Goal: Task Accomplishment & Management: Complete application form

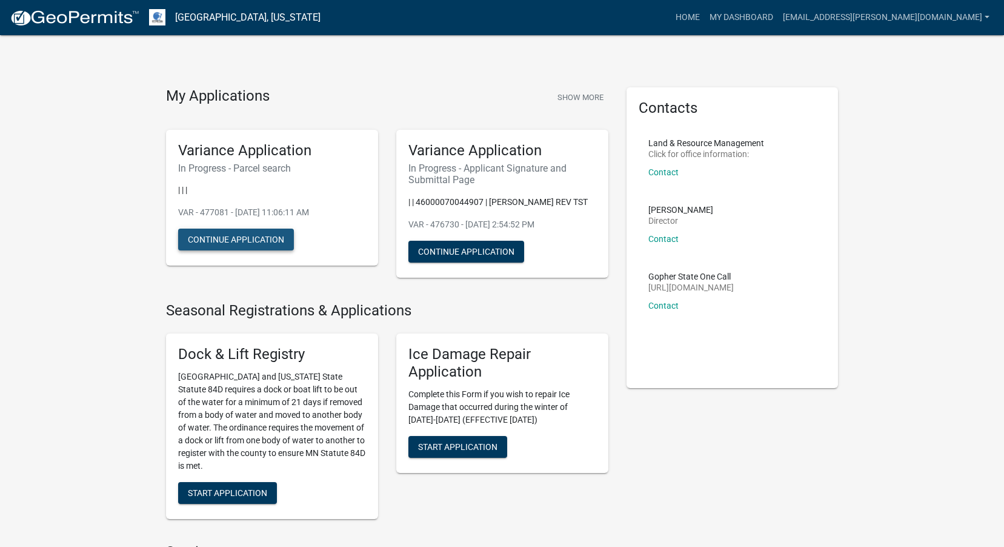
click at [246, 247] on button "Continue Application" at bounding box center [236, 239] width 116 height 22
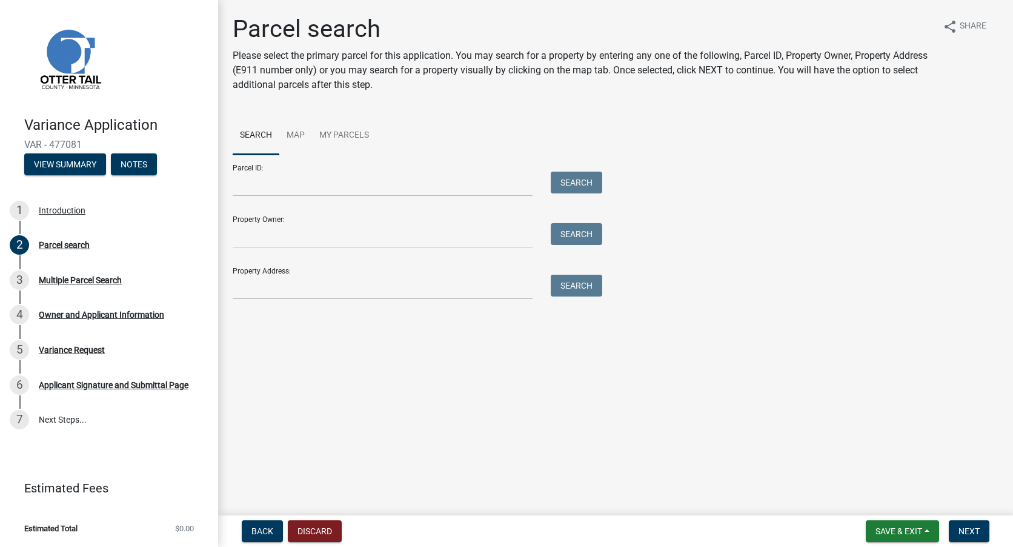
click at [472, 342] on main "Parcel search Please select the primary parcel for this application. You may se…" at bounding box center [615, 255] width 795 height 510
click at [101, 284] on div "Multiple Parcel Search" at bounding box center [80, 280] width 83 height 8
click at [101, 280] on div "Multiple Parcel Search" at bounding box center [80, 280] width 83 height 8
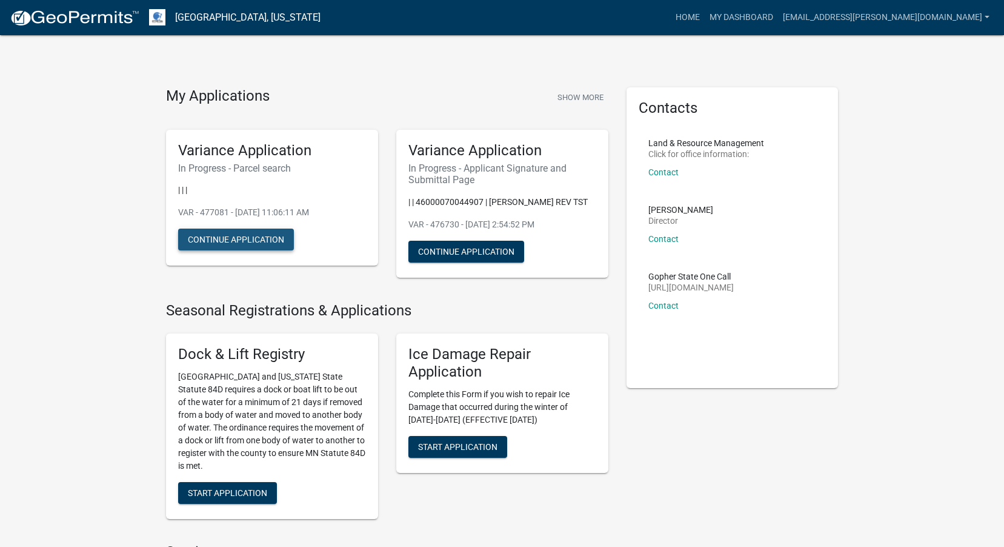
click at [222, 239] on button "Continue Application" at bounding box center [236, 239] width 116 height 22
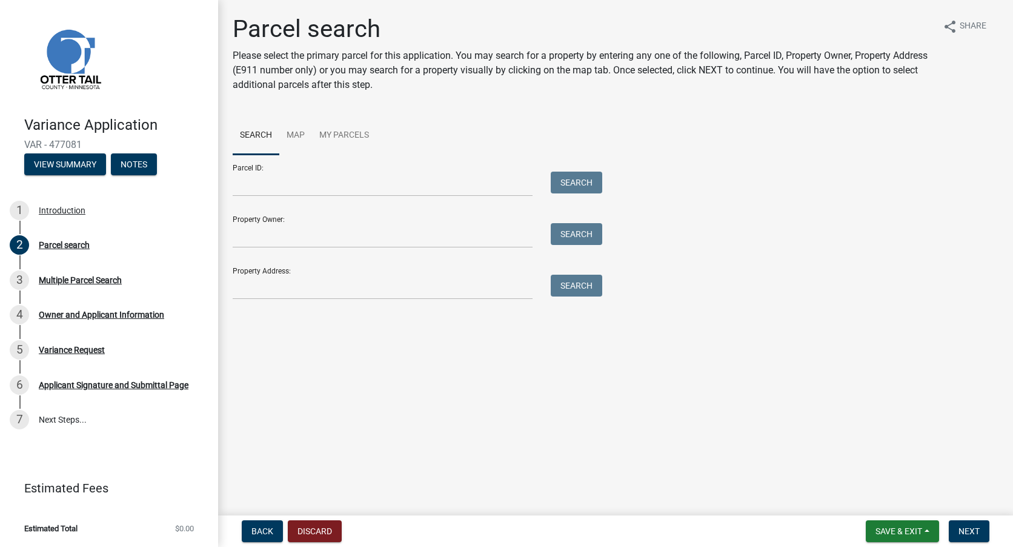
drag, startPoint x: 548, startPoint y: 235, endPoint x: 526, endPoint y: 285, distance: 55.4
drag, startPoint x: 526, startPoint y: 285, endPoint x: 873, endPoint y: 382, distance: 360.6
click at [873, 382] on main "Parcel search Please select the primary parcel for this application. You may se…" at bounding box center [615, 255] width 795 height 510
click at [972, 530] on span "Next" at bounding box center [969, 531] width 21 height 10
click at [288, 316] on span "Getting Parcel Geometry" at bounding box center [286, 316] width 106 height 12
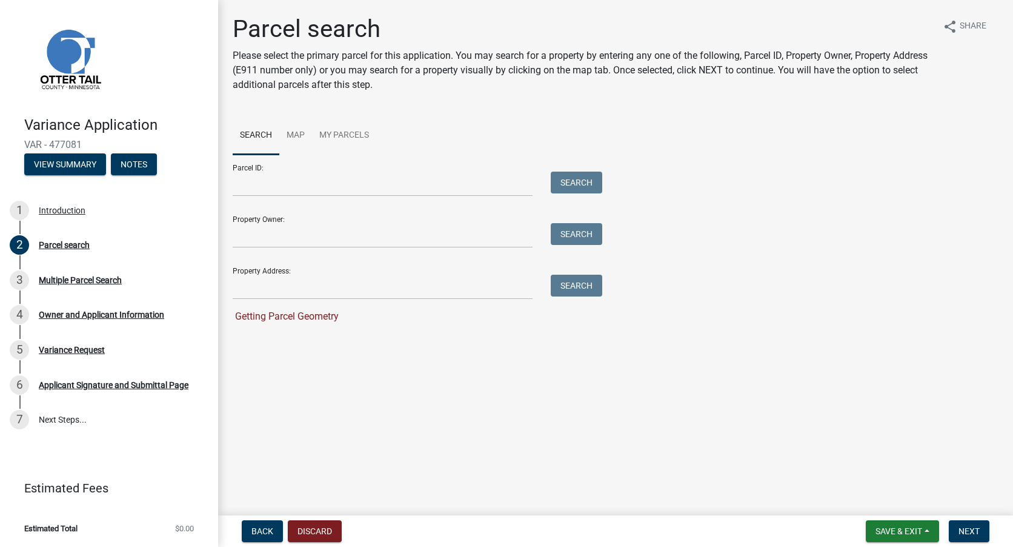
click at [284, 319] on span "Getting Parcel Geometry" at bounding box center [286, 316] width 106 height 12
drag, startPoint x: 284, startPoint y: 319, endPoint x: 282, endPoint y: 346, distance: 26.8
click at [282, 346] on main "Parcel search Please select the primary parcel for this application. You may se…" at bounding box center [615, 255] width 795 height 510
click at [985, 528] on button "Next" at bounding box center [969, 531] width 41 height 22
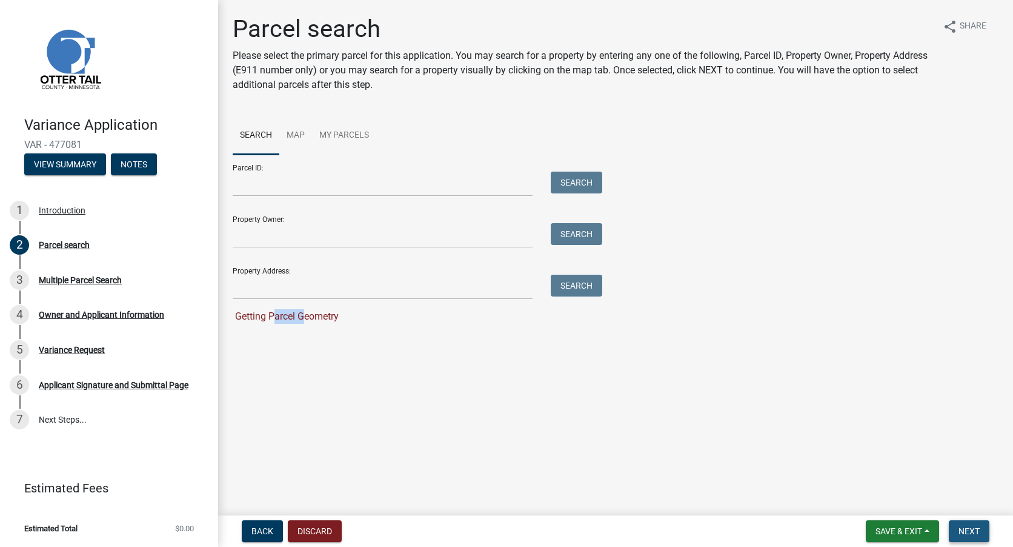
drag, startPoint x: 978, startPoint y: 527, endPoint x: 906, endPoint y: 516, distance: 72.9
click at [978, 527] on span "Next" at bounding box center [969, 531] width 21 height 10
click at [789, 455] on main "Parcel search Please select the primary parcel for this application. You may se…" at bounding box center [615, 255] width 795 height 510
click at [296, 131] on link "Map" at bounding box center [295, 135] width 33 height 39
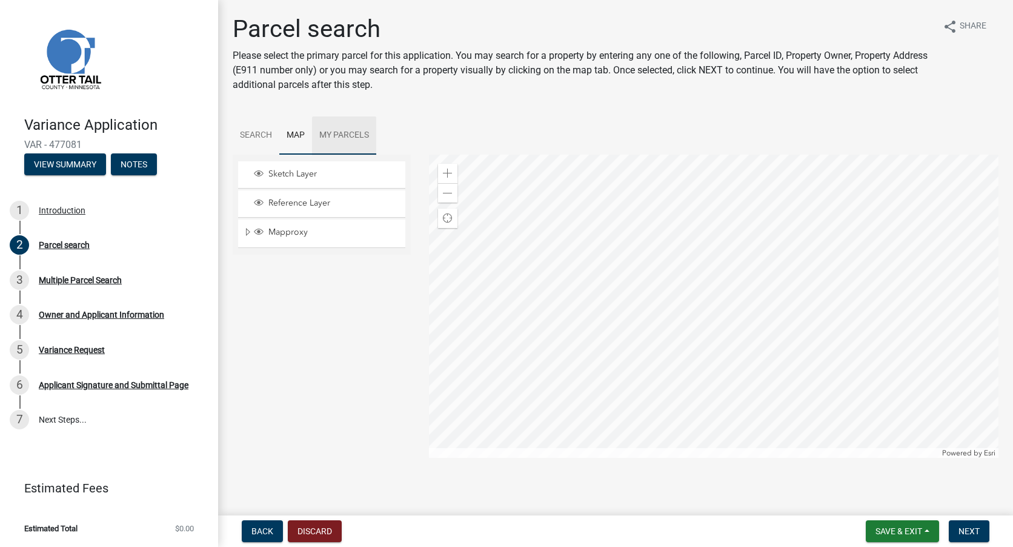
click at [340, 136] on link "My Parcels" at bounding box center [344, 135] width 64 height 39
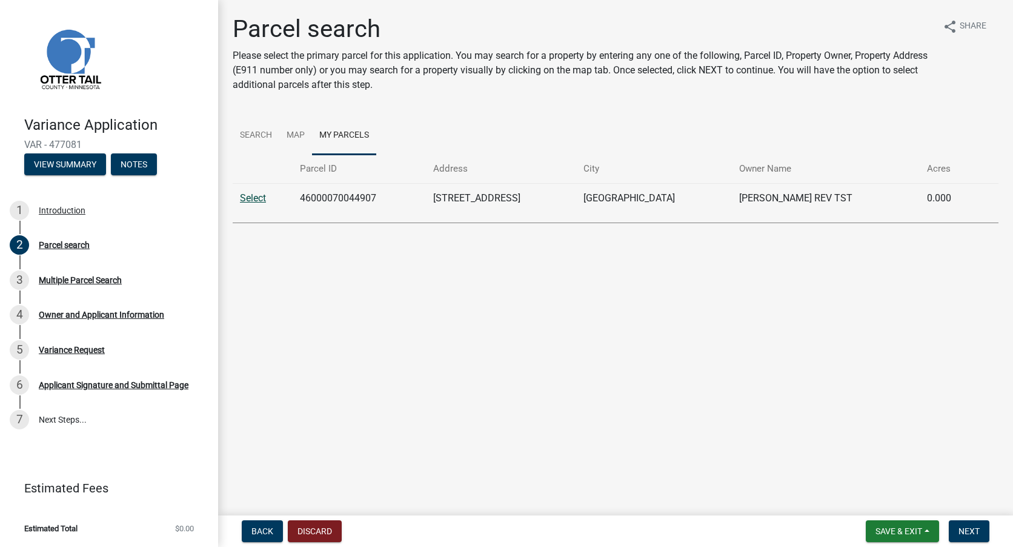
click at [244, 199] on link "Select" at bounding box center [253, 198] width 26 height 12
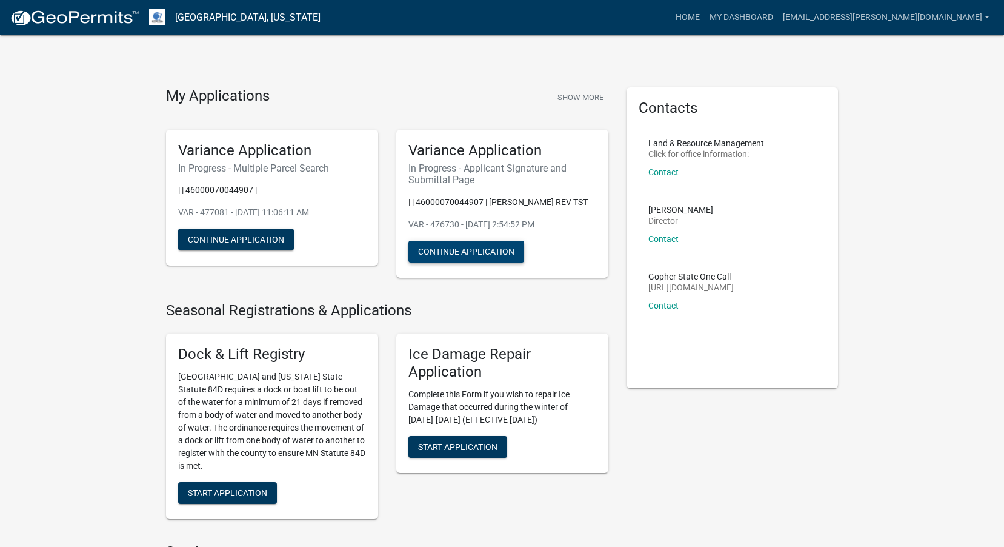
click at [472, 262] on button "Continue Application" at bounding box center [467, 252] width 116 height 22
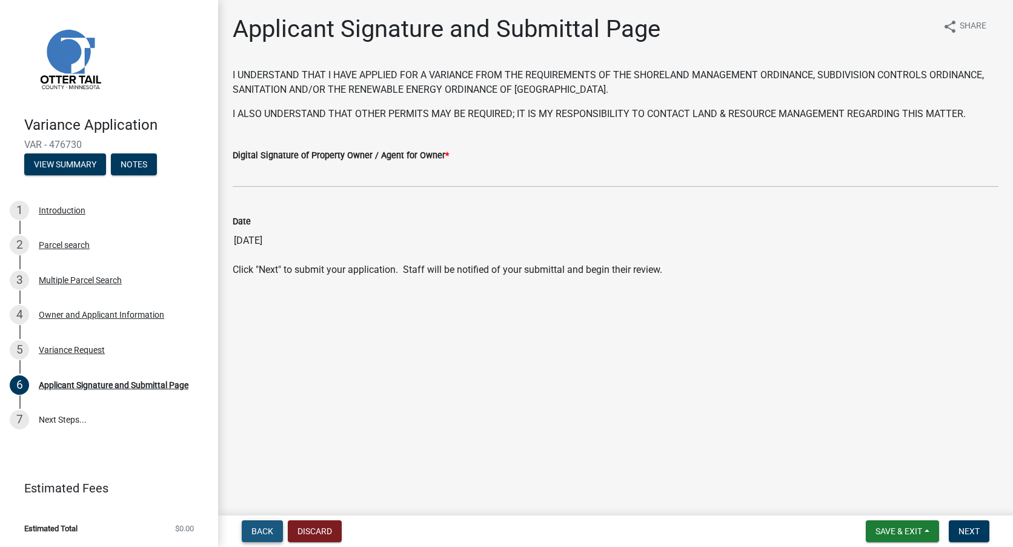
click at [266, 535] on span "Back" at bounding box center [263, 531] width 22 height 10
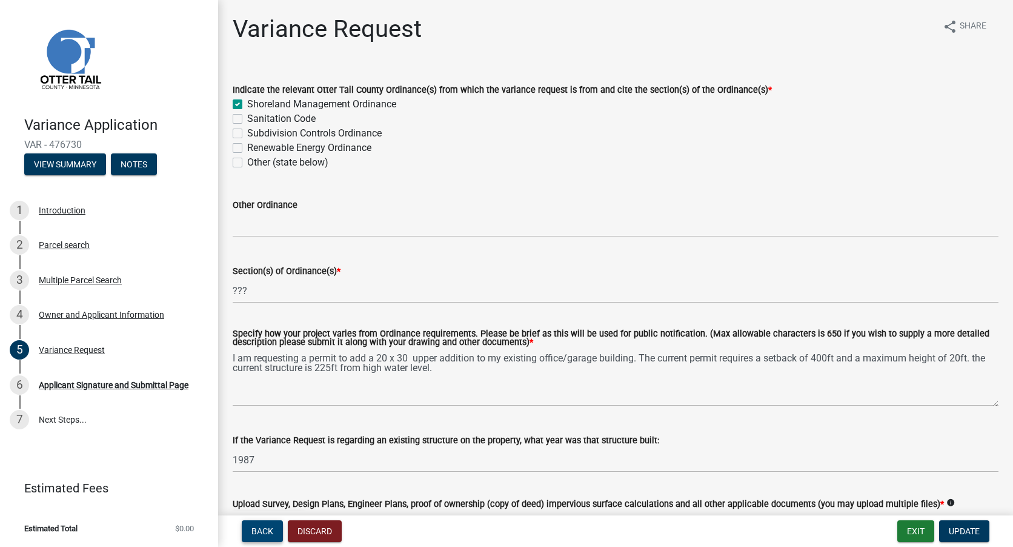
click at [266, 535] on span "Back" at bounding box center [263, 531] width 22 height 10
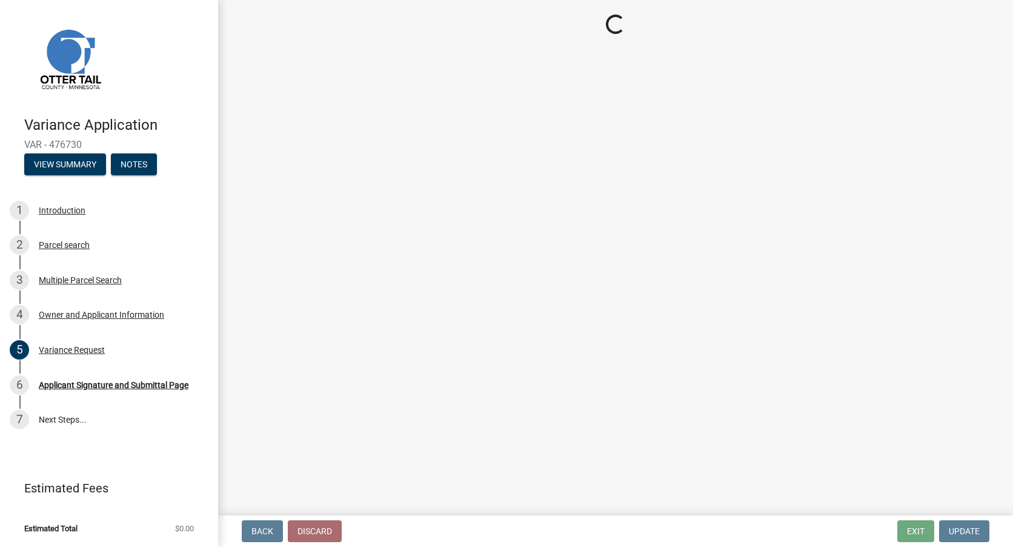
select select "ebef668c-e666-4f0f-b24a-d79aaee39ebe"
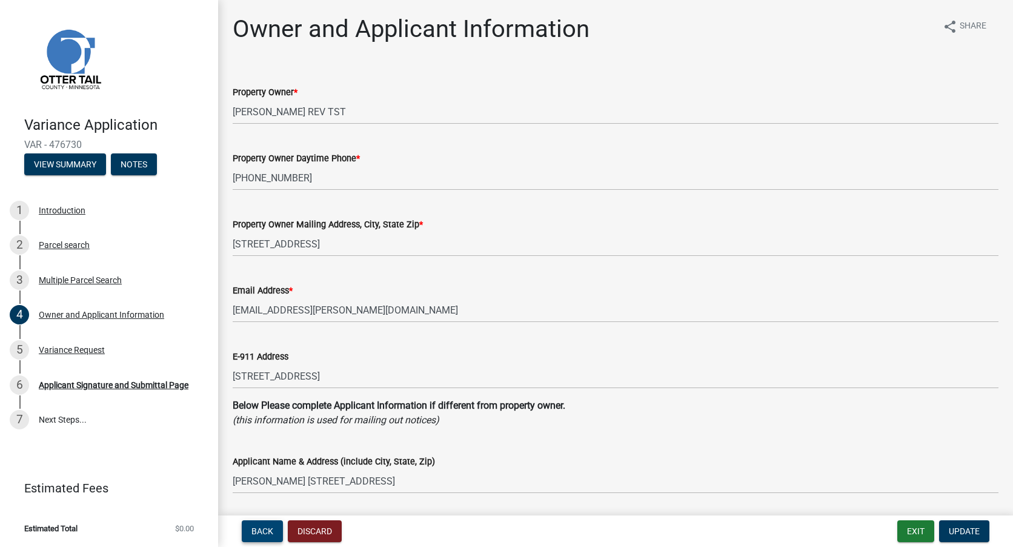
click at [266, 535] on span "Back" at bounding box center [263, 531] width 22 height 10
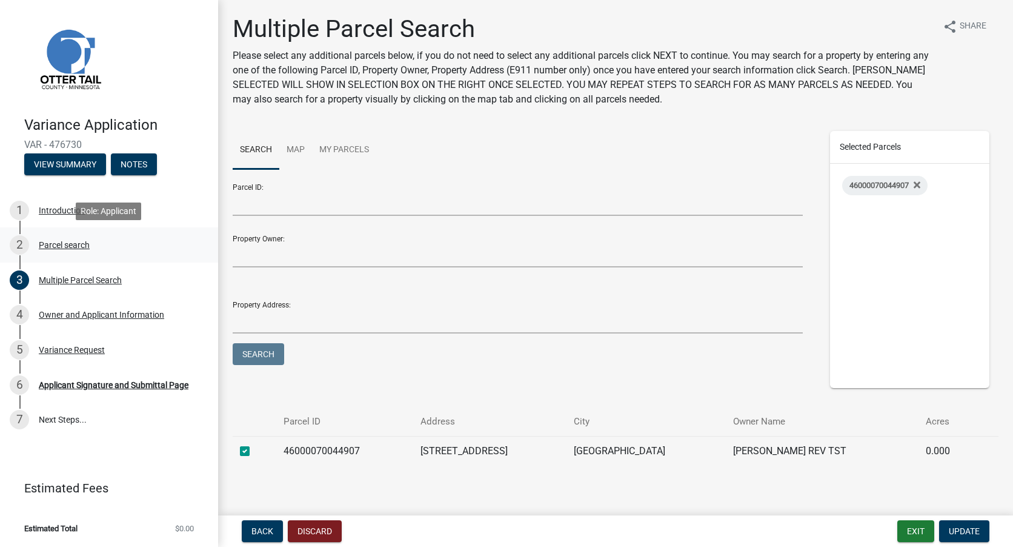
click at [78, 247] on div "Parcel search" at bounding box center [64, 245] width 51 height 8
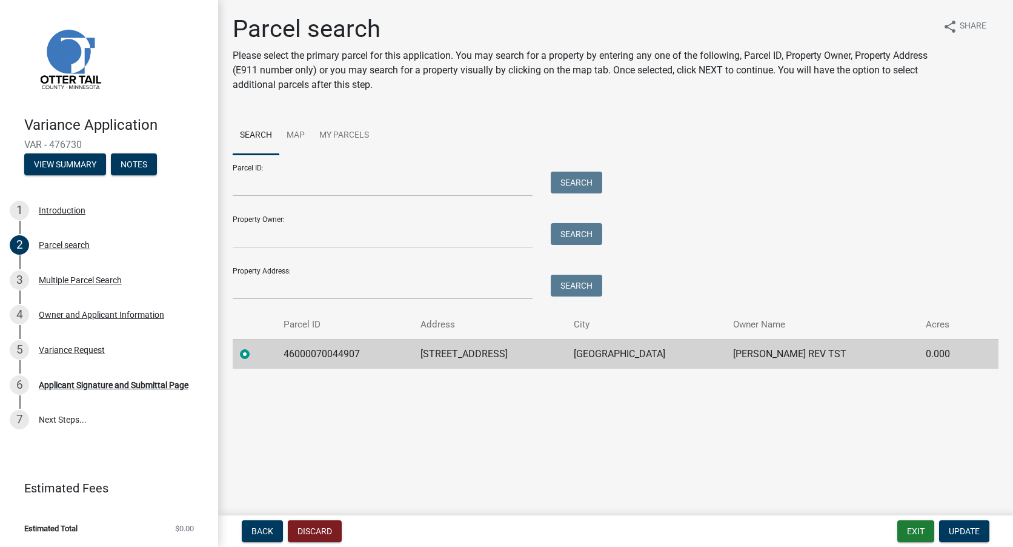
click at [255, 347] on label at bounding box center [255, 347] width 0 height 0
click at [255, 355] on input "radio" at bounding box center [259, 351] width 8 height 8
click at [255, 347] on label at bounding box center [255, 347] width 0 height 0
click at [255, 355] on input "radio" at bounding box center [259, 351] width 8 height 8
click at [255, 347] on label at bounding box center [255, 347] width 0 height 0
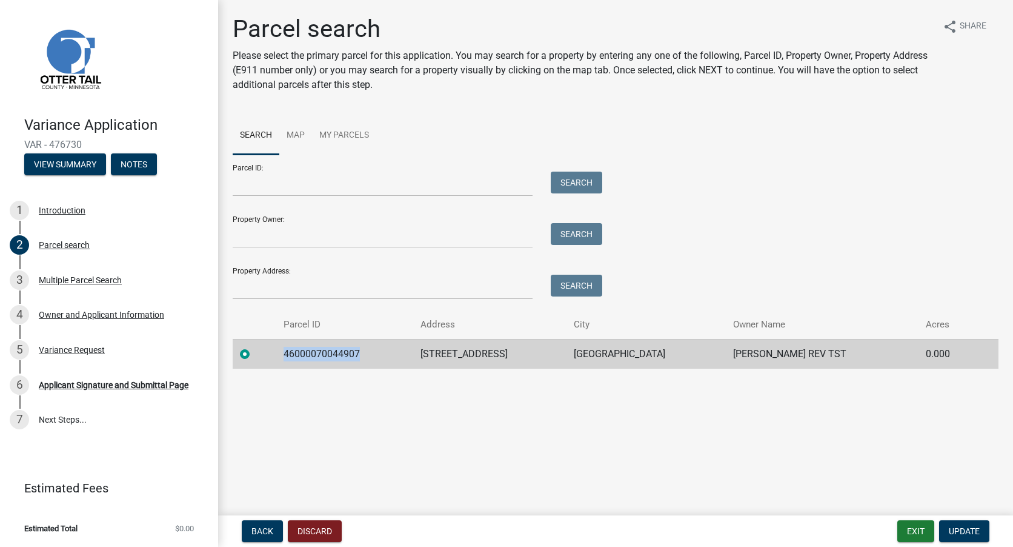
click at [255, 355] on input "radio" at bounding box center [259, 351] width 8 height 8
click at [255, 347] on label at bounding box center [255, 347] width 0 height 0
click at [255, 355] on input "radio" at bounding box center [259, 351] width 8 height 8
click at [264, 393] on main "Parcel search Please select the primary parcel for this application. You may se…" at bounding box center [615, 255] width 795 height 510
click at [293, 132] on link "Map" at bounding box center [295, 135] width 33 height 39
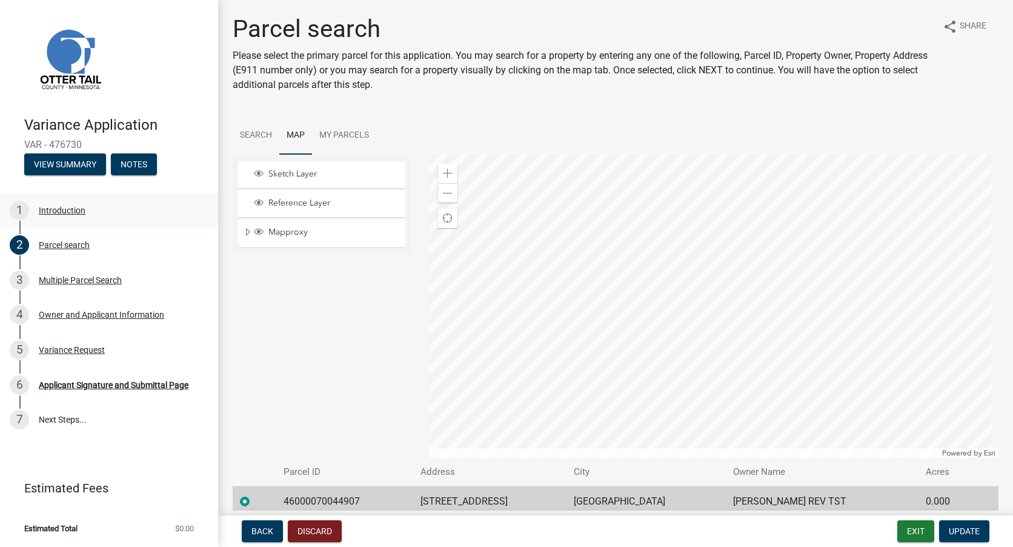
click at [68, 210] on div "Introduction" at bounding box center [62, 210] width 47 height 8
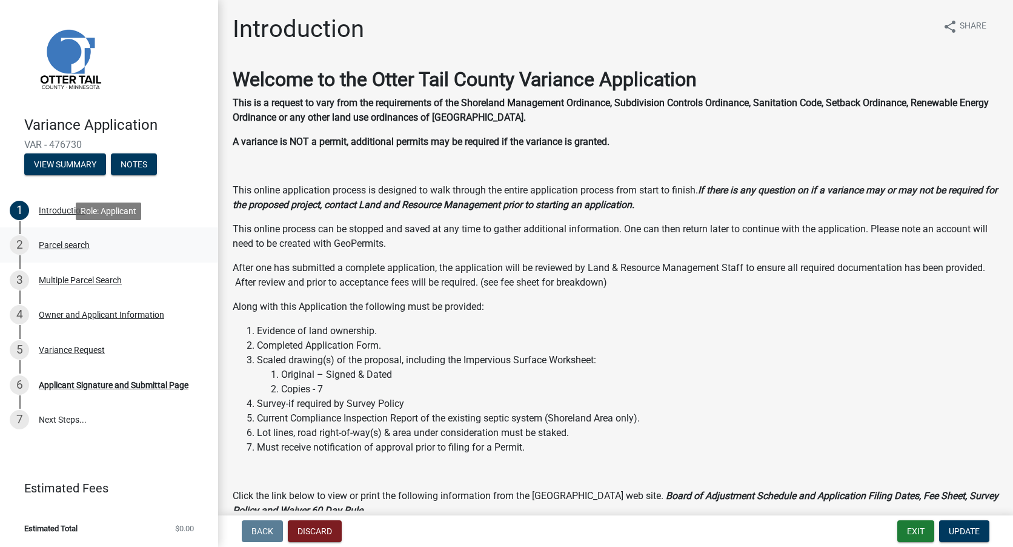
click at [76, 244] on div "Parcel search" at bounding box center [64, 245] width 51 height 8
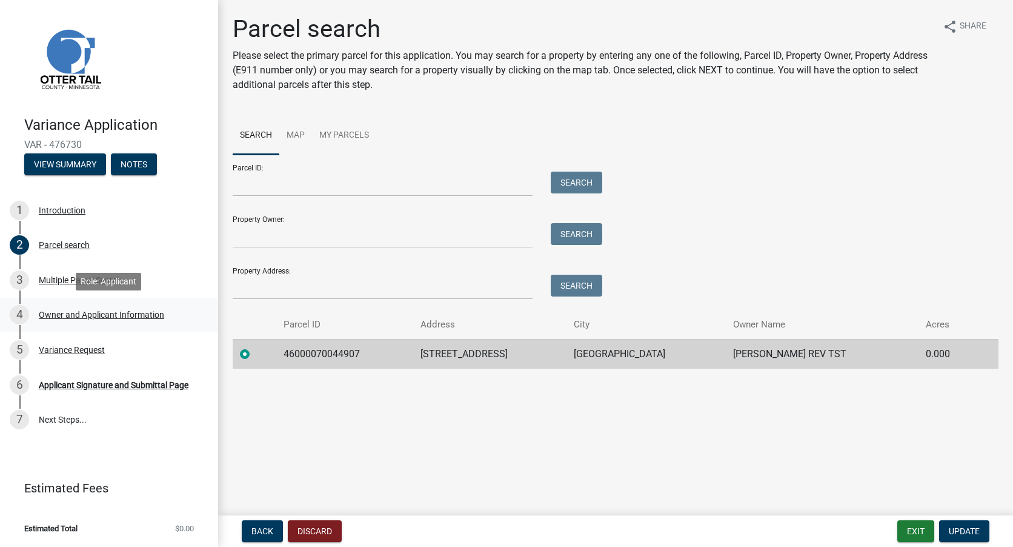
click at [93, 319] on div "Owner and Applicant Information" at bounding box center [101, 314] width 125 height 8
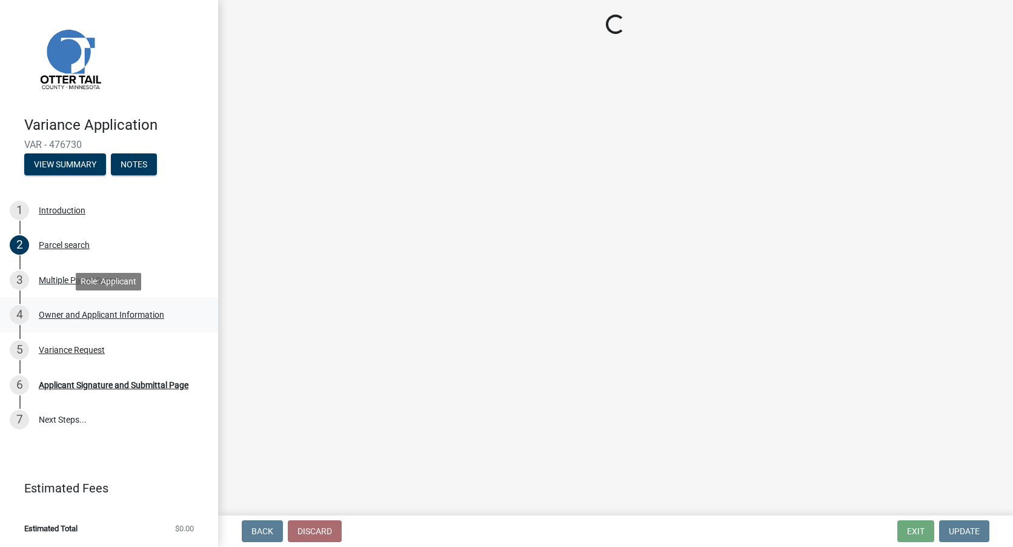
select select "ebef668c-e666-4f0f-b24a-d79aaee39ebe"
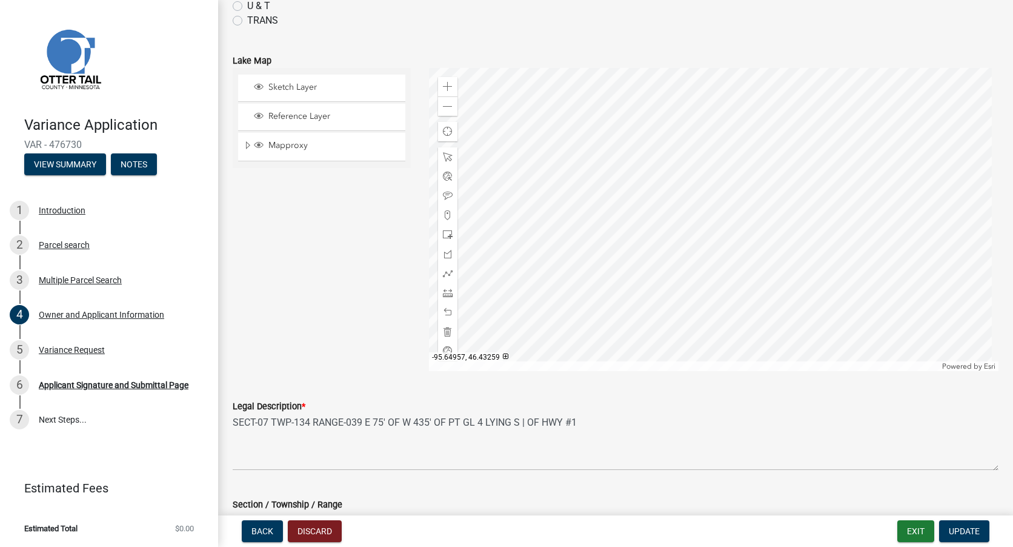
scroll to position [1112, 0]
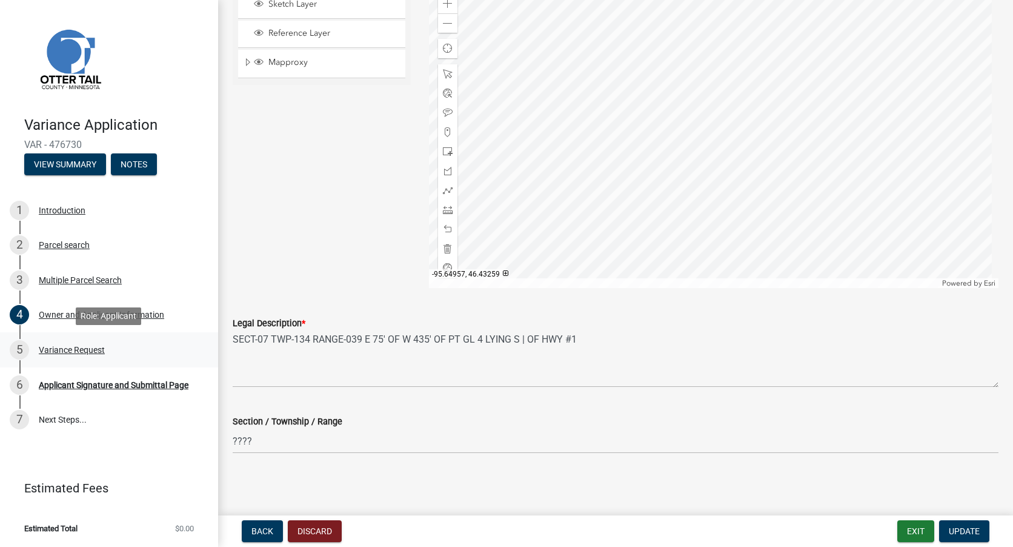
click at [83, 352] on div "Variance Request" at bounding box center [72, 349] width 66 height 8
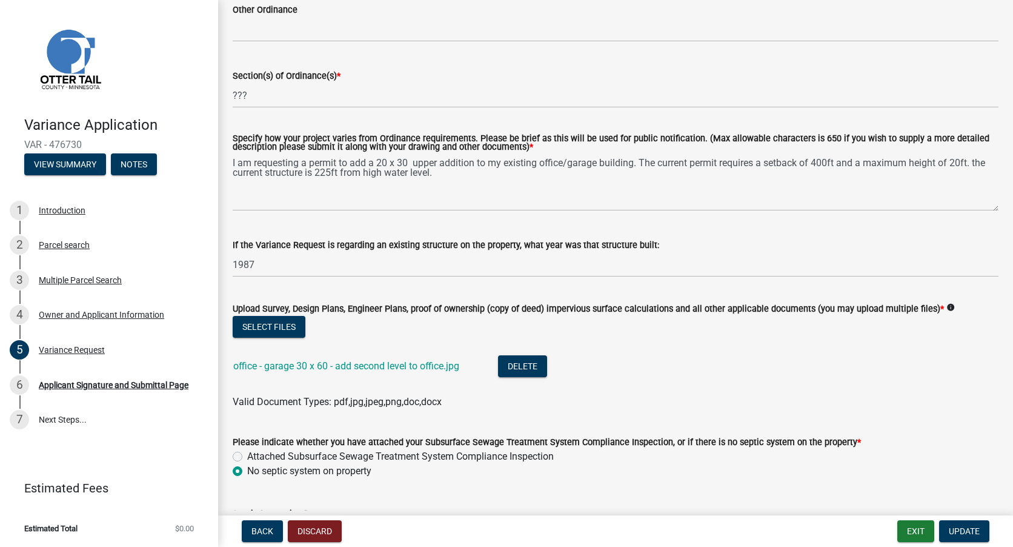
scroll to position [141, 0]
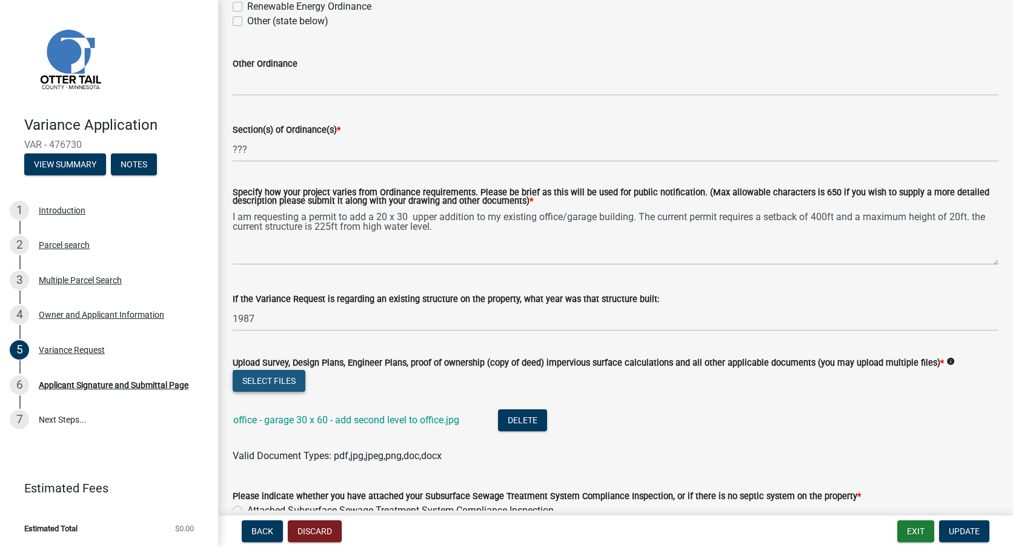
click at [290, 379] on button "Select files" at bounding box center [269, 381] width 73 height 22
